Goal: Task Accomplishment & Management: Manage account settings

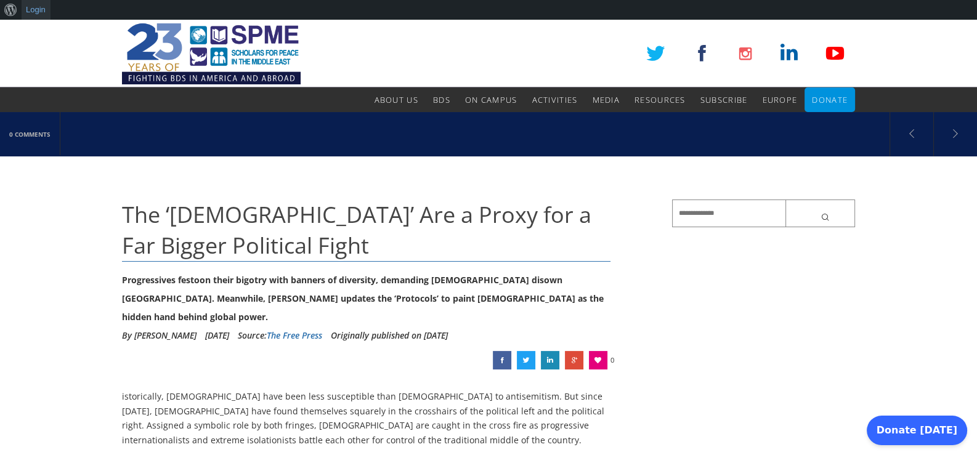
click at [43, 10] on link "Login" at bounding box center [36, 10] width 29 height 20
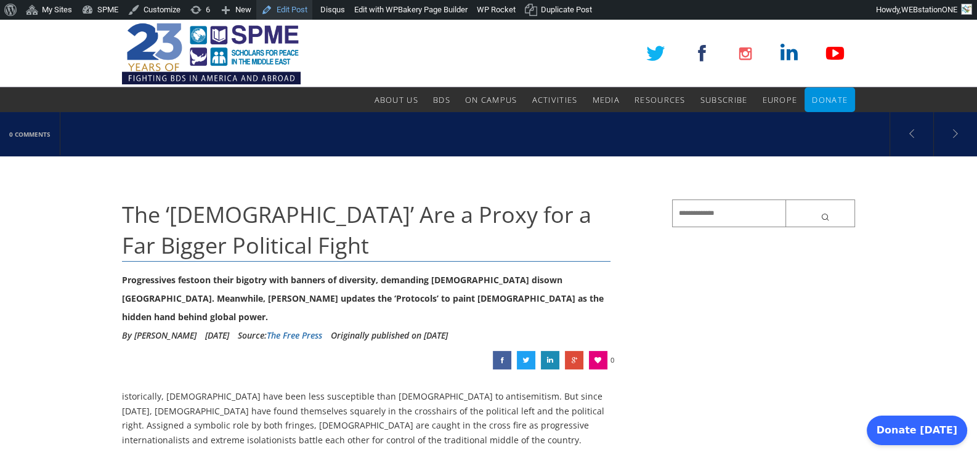
click at [291, 9] on link "Edit Post" at bounding box center [284, 10] width 56 height 20
